Goal: Transaction & Acquisition: Purchase product/service

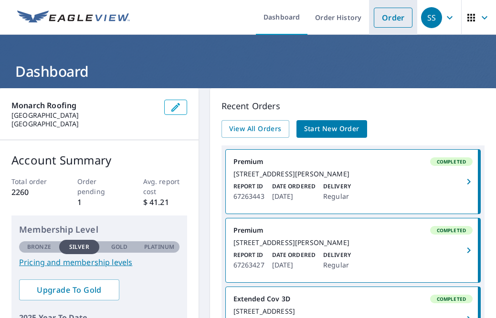
click at [385, 16] on link "Order" at bounding box center [392, 18] width 39 height 20
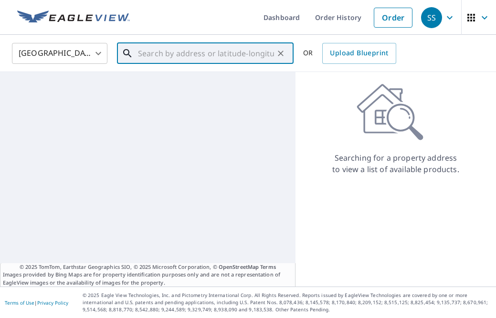
click at [194, 59] on input "text" at bounding box center [206, 53] width 136 height 27
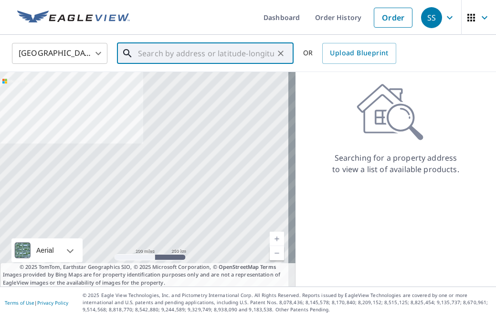
click at [221, 54] on input "text" at bounding box center [206, 53] width 136 height 27
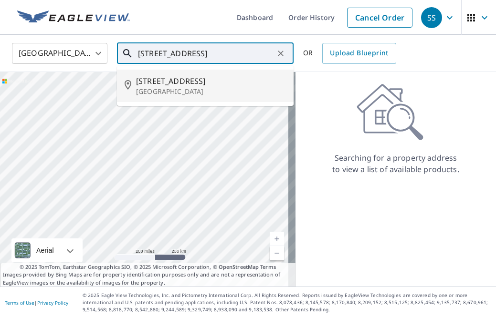
click at [167, 87] on p "[GEOGRAPHIC_DATA]" at bounding box center [211, 92] width 150 height 10
type input "[STREET_ADDRESS]"
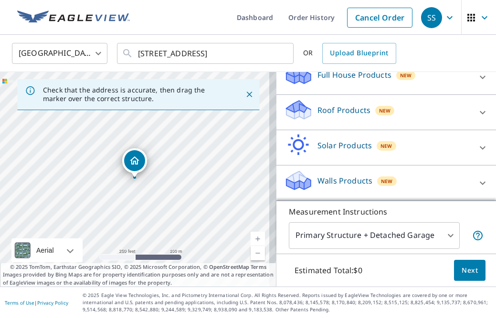
scroll to position [111, 0]
click at [476, 107] on icon at bounding box center [481, 112] width 11 height 11
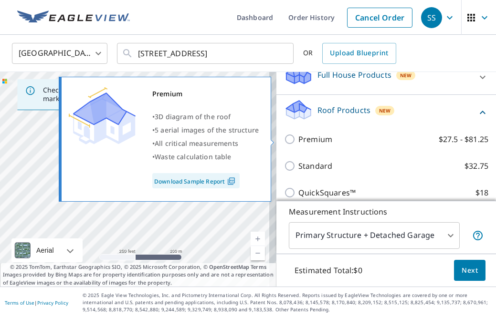
click at [284, 140] on input "Premium $27.5 - $81.25" at bounding box center [291, 139] width 14 height 11
checkbox input "true"
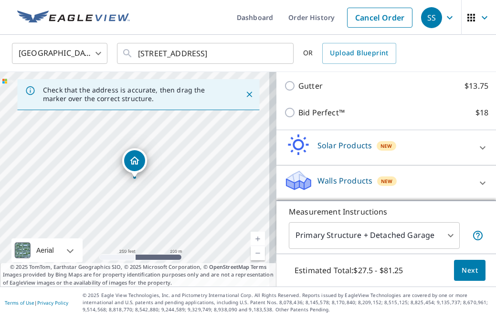
scroll to position [0, 0]
click at [461, 272] on span "Next" at bounding box center [469, 271] width 16 height 12
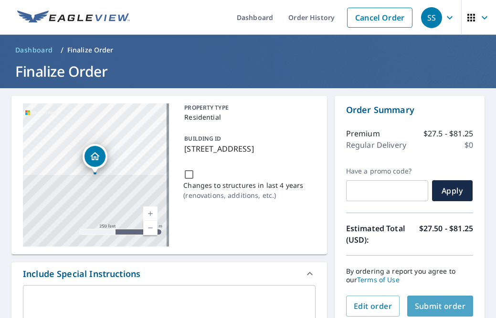
click at [430, 308] on span "Submit order" at bounding box center [439, 306] width 51 height 10
checkbox input "true"
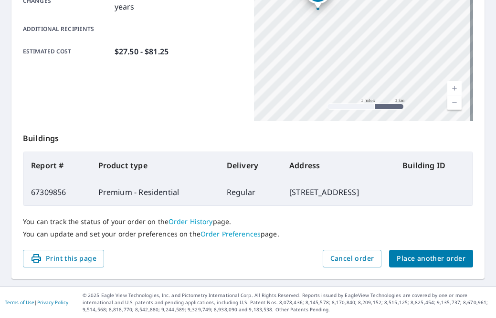
scroll to position [250, 0]
